Goal: Task Accomplishment & Management: Manage account settings

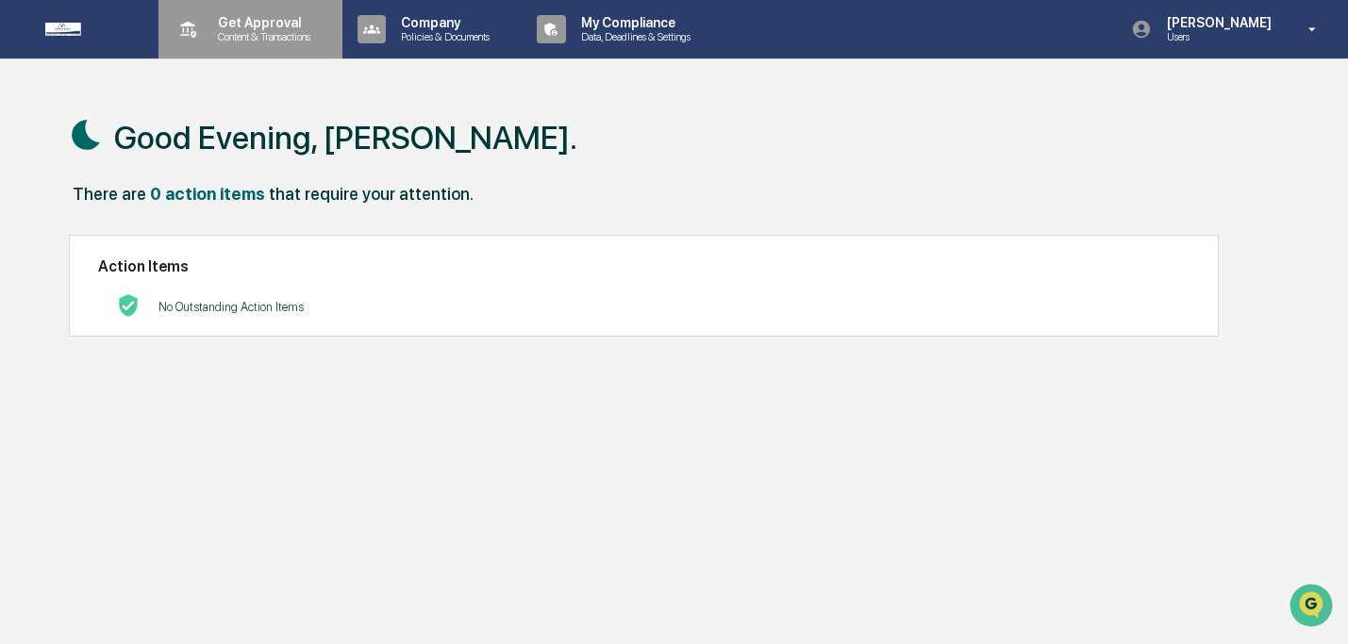
click at [240, 29] on p "Get Approval" at bounding box center [261, 22] width 117 height 15
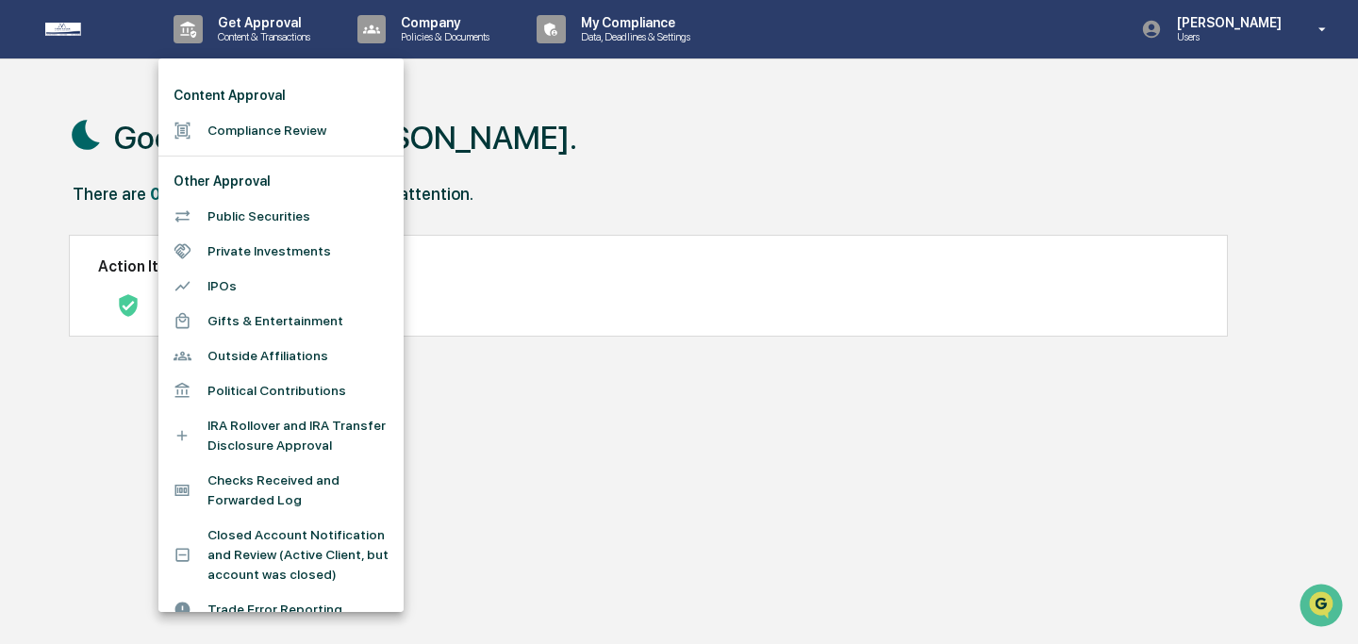
click at [254, 133] on li "Compliance Review" at bounding box center [280, 130] width 245 height 35
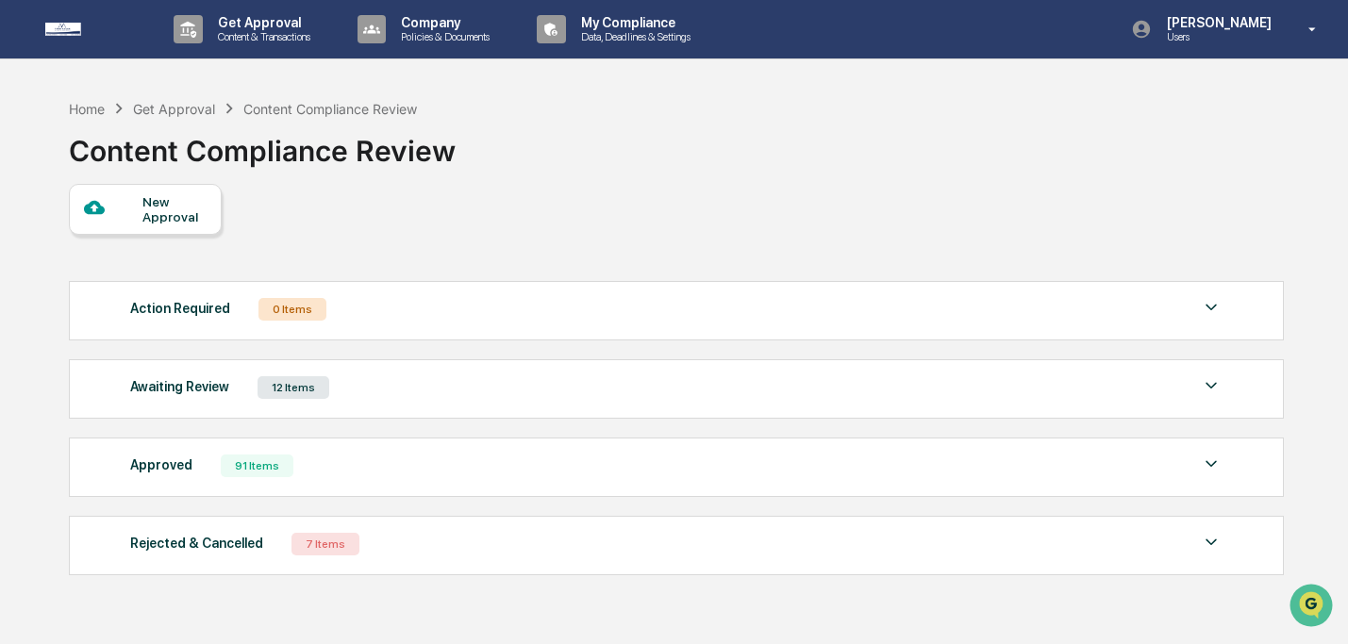
click at [357, 397] on div "Awaiting Review 12 Items" at bounding box center [675, 388] width 1091 height 26
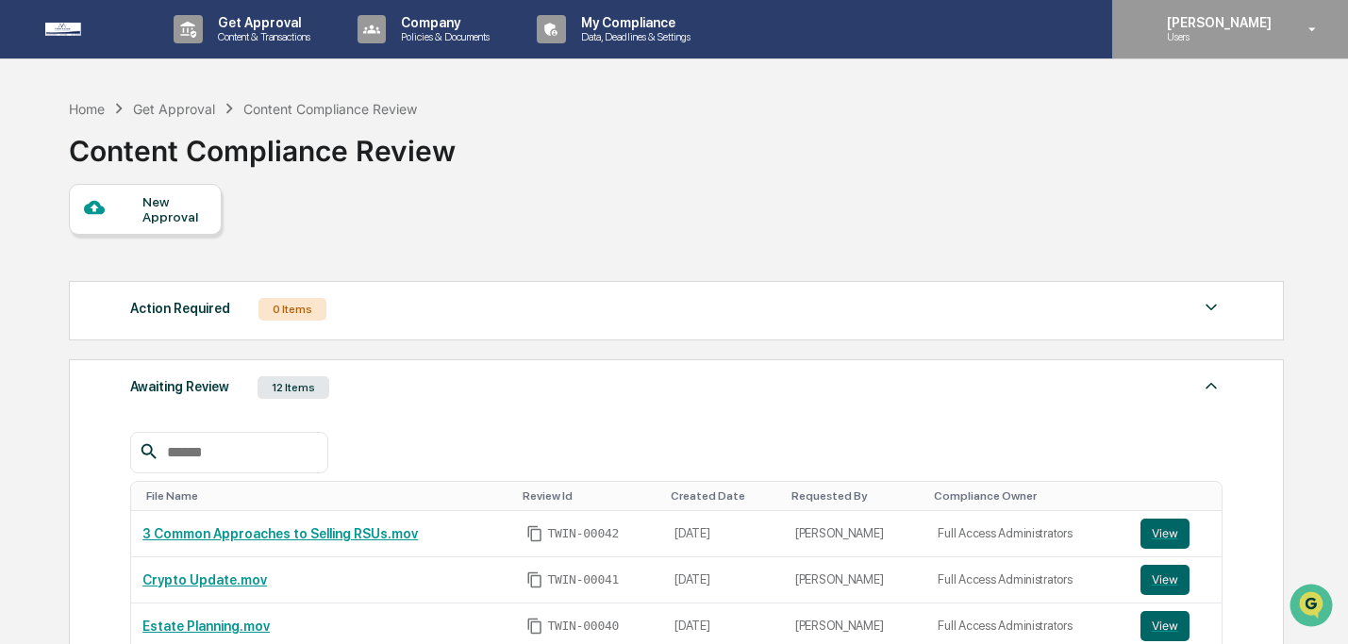
click at [1208, 33] on p "Users" at bounding box center [1216, 36] width 129 height 13
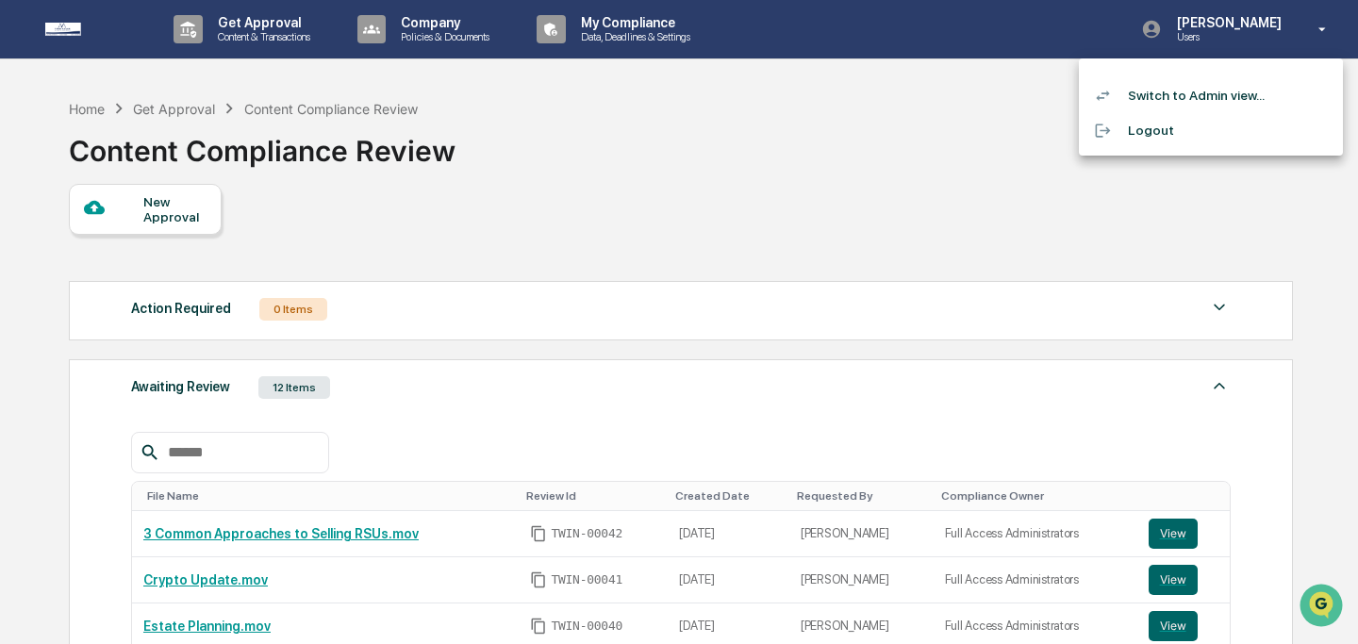
click at [1191, 97] on li "Switch to Admin view..." at bounding box center [1211, 95] width 264 height 35
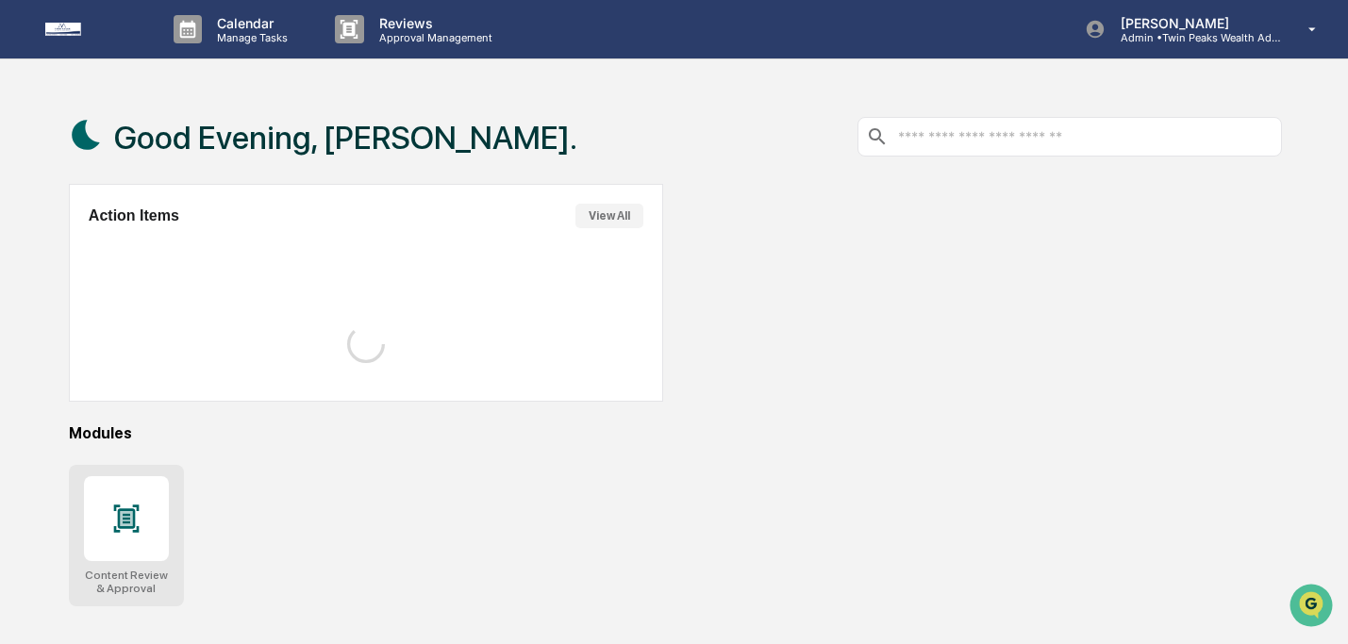
click at [140, 498] on div at bounding box center [126, 518] width 85 height 85
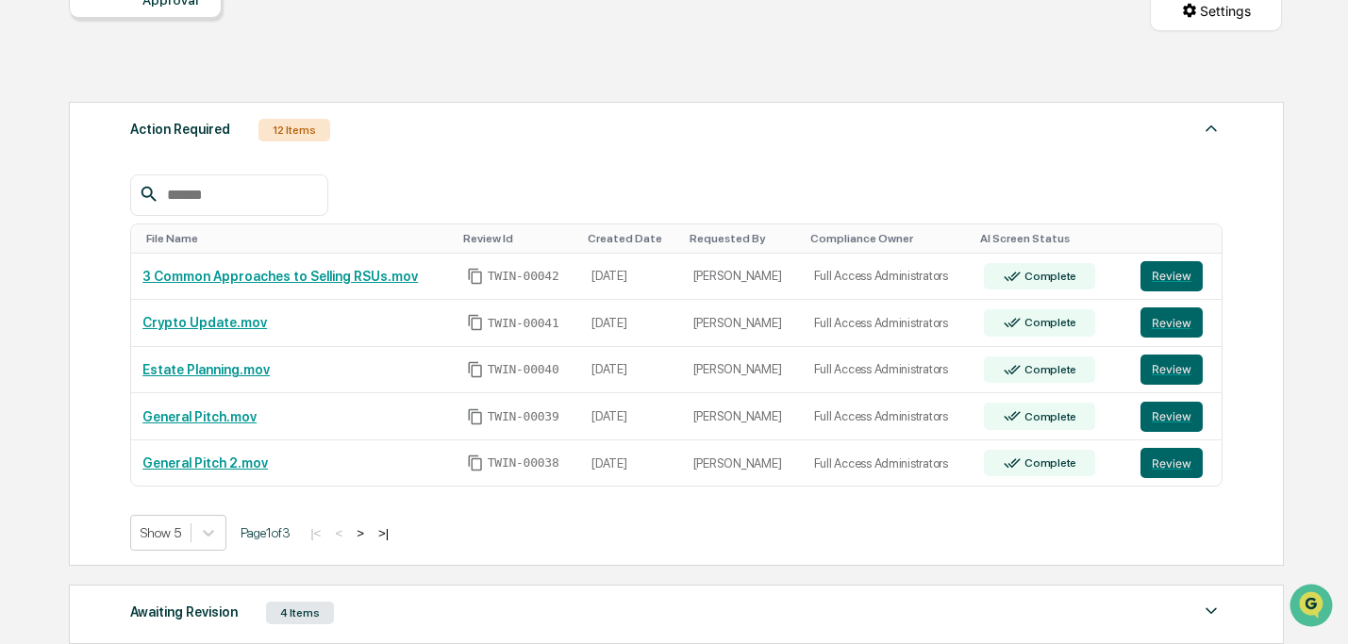
scroll to position [217, 0]
click at [370, 537] on button ">" at bounding box center [360, 533] width 19 height 16
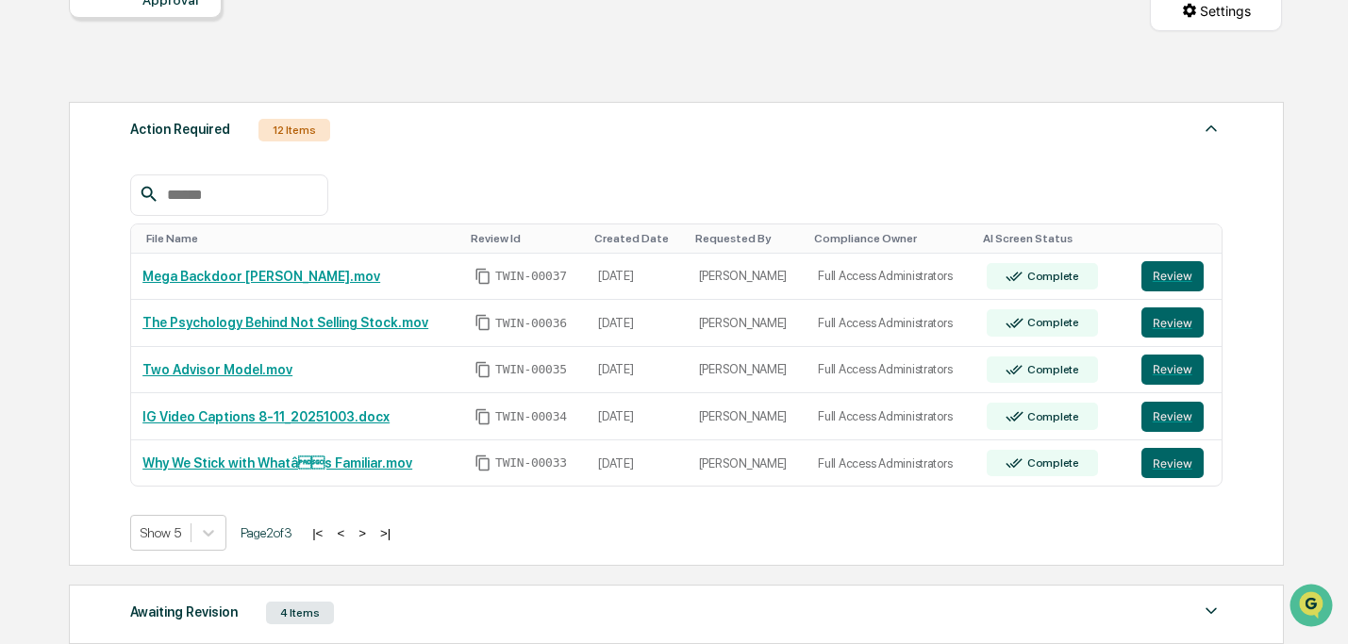
click at [372, 537] on button ">" at bounding box center [362, 533] width 19 height 16
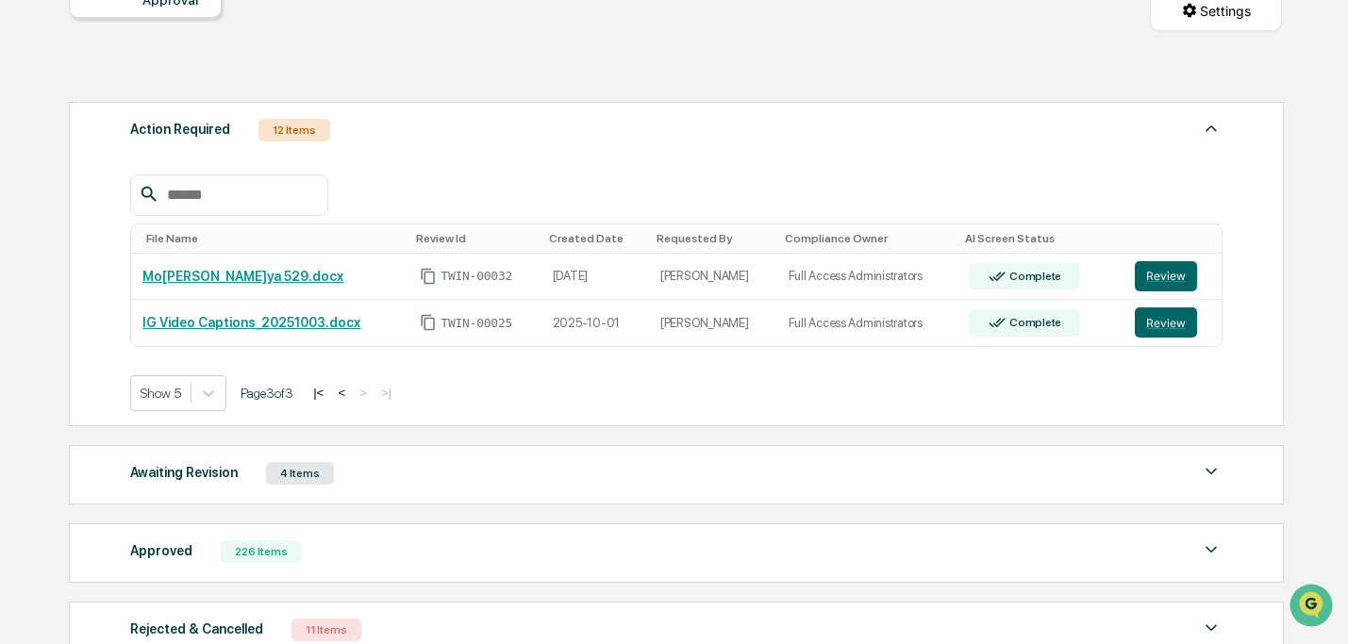
click at [371, 476] on div "Awaiting Revision 4 Items" at bounding box center [675, 473] width 1091 height 26
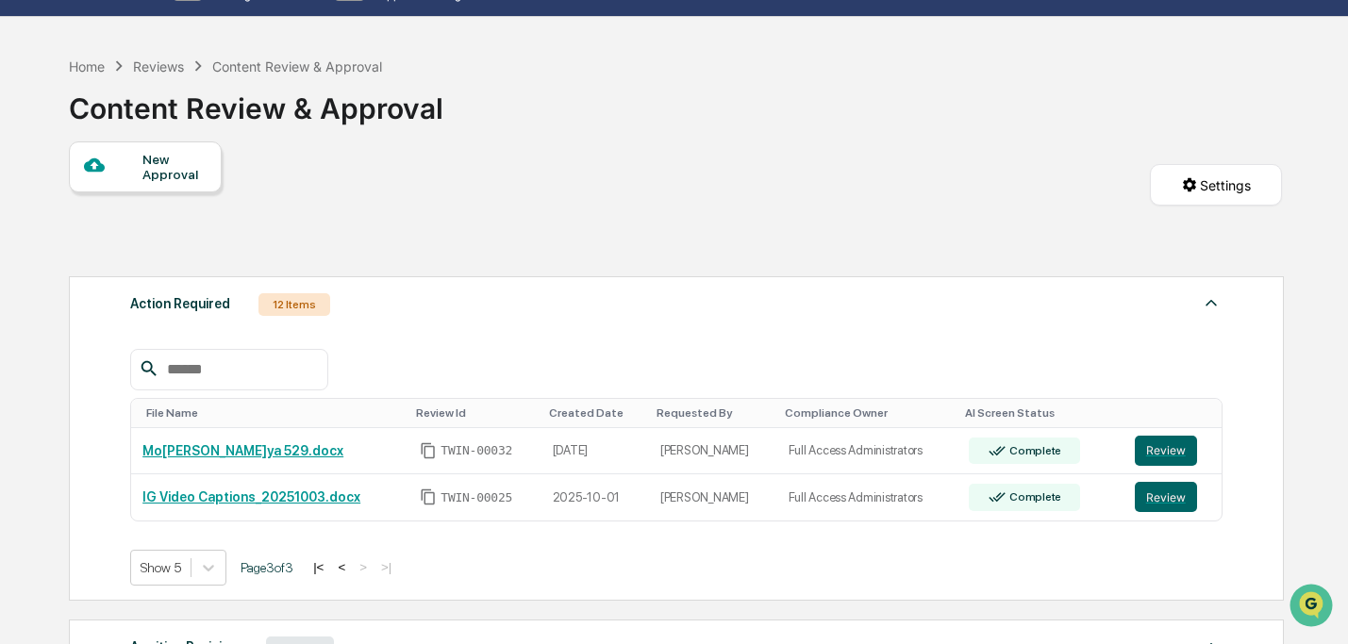
scroll to position [0, 0]
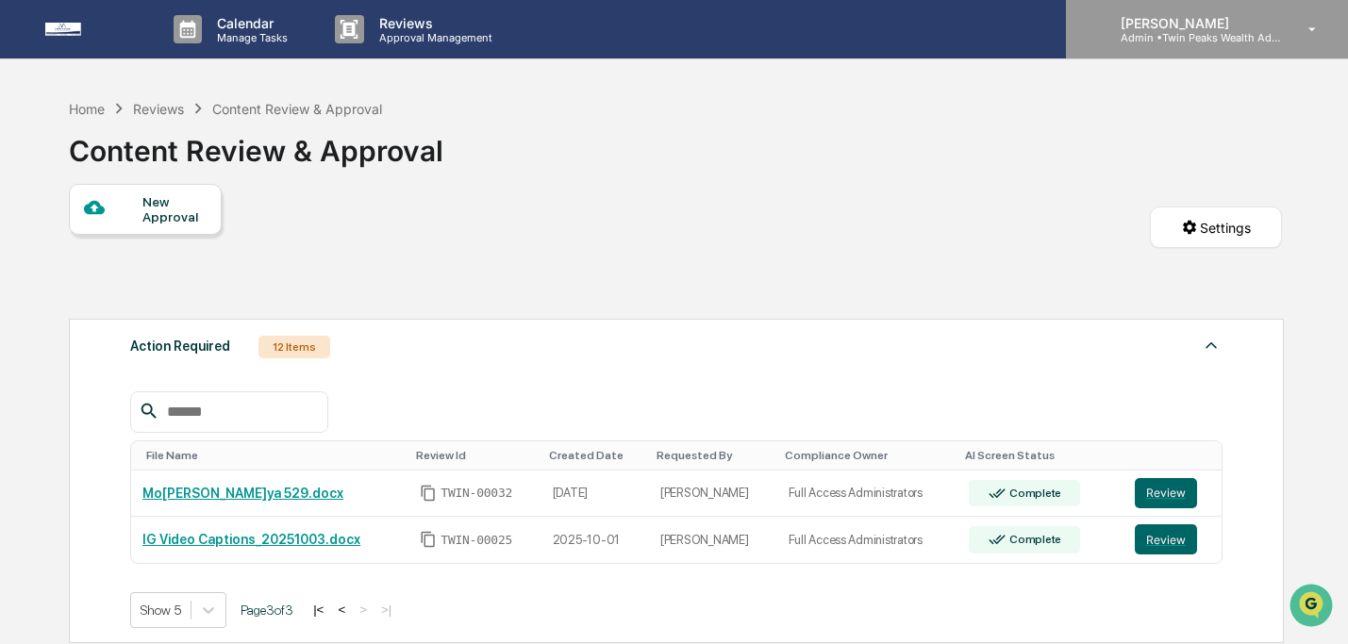
click at [1268, 19] on p "[PERSON_NAME]" at bounding box center [1193, 23] width 175 height 16
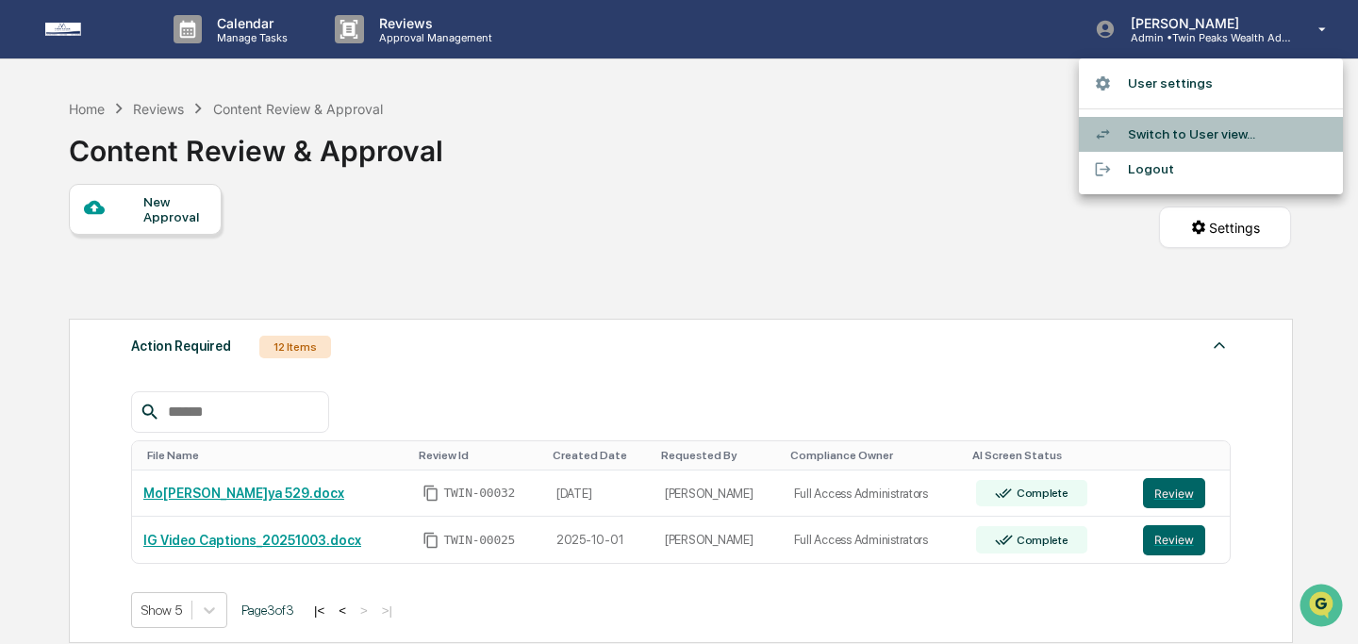
click at [1166, 134] on li "Switch to User view..." at bounding box center [1211, 134] width 264 height 35
